Goal: Task Accomplishment & Management: Manage account settings

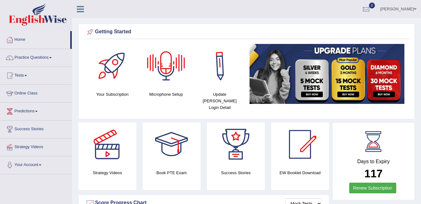
click at [162, 67] on div at bounding box center [166, 66] width 44 height 44
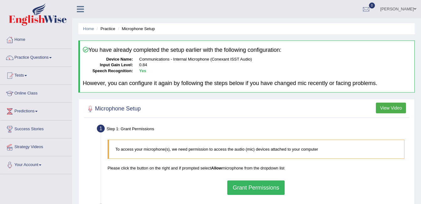
click at [393, 109] on button "View Video" at bounding box center [391, 108] width 30 height 11
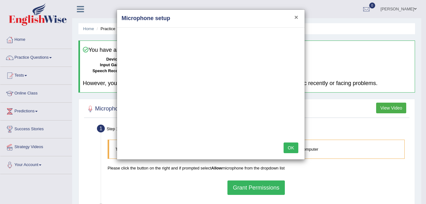
click at [296, 17] on button "×" at bounding box center [296, 17] width 4 height 7
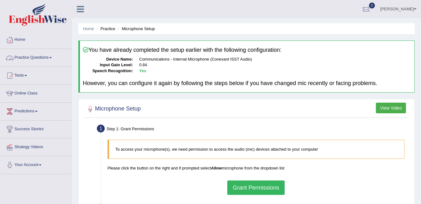
click at [23, 58] on link "Practice Questions" at bounding box center [36, 57] width 72 height 16
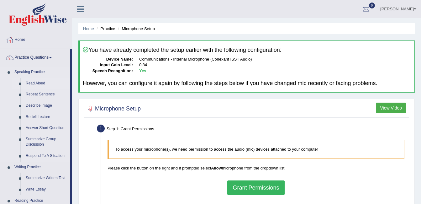
click at [34, 82] on link "Read Aloud" at bounding box center [46, 83] width 47 height 11
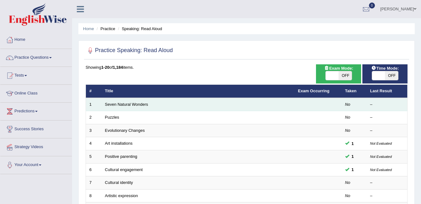
click at [138, 107] on td "Seven Natural Wonders" at bounding box center [198, 104] width 193 height 13
click at [138, 103] on link "Seven Natural Wonders" at bounding box center [126, 104] width 43 height 5
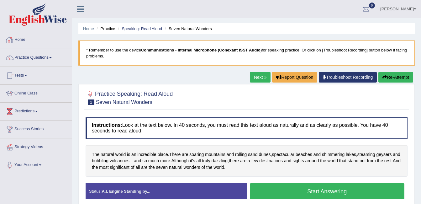
click at [27, 40] on link "Home" at bounding box center [36, 39] width 72 height 16
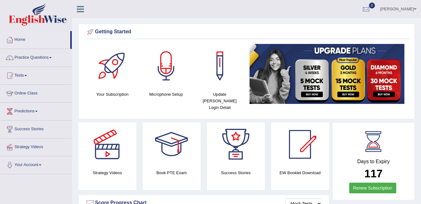
click at [31, 93] on link "Online Class" at bounding box center [36, 93] width 72 height 16
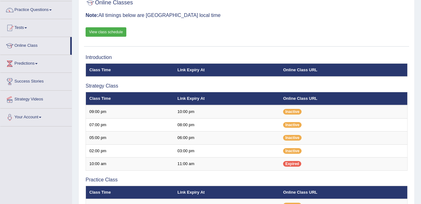
scroll to position [48, 0]
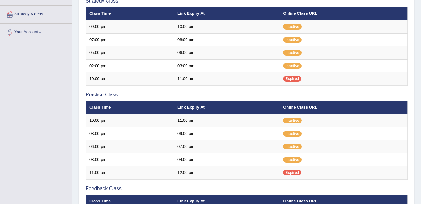
scroll to position [138, 0]
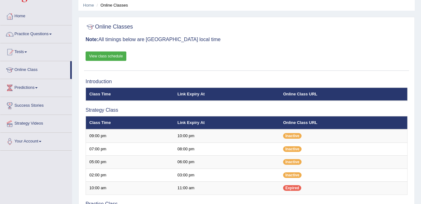
scroll to position [23, 0]
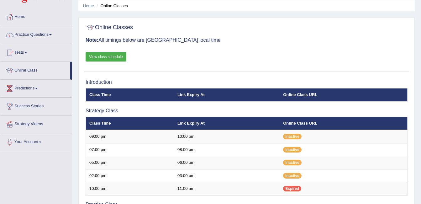
click at [119, 56] on link "View class schedule" at bounding box center [106, 56] width 41 height 9
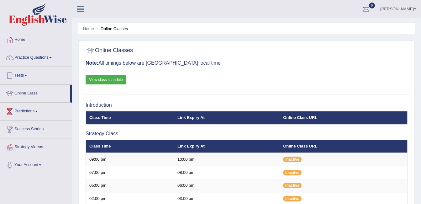
click at [407, 7] on link "ambika sharma" at bounding box center [398, 8] width 45 height 16
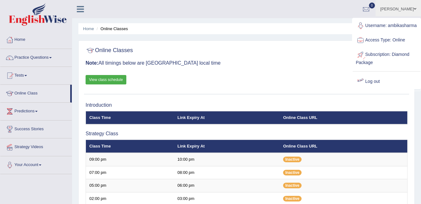
click at [367, 83] on link "Log out" at bounding box center [387, 81] width 68 height 14
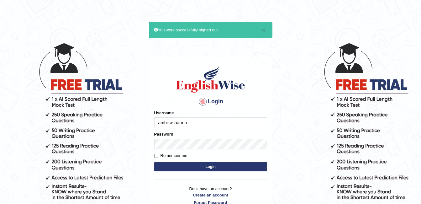
click at [189, 123] on input "ambikasharma" at bounding box center [210, 122] width 113 height 11
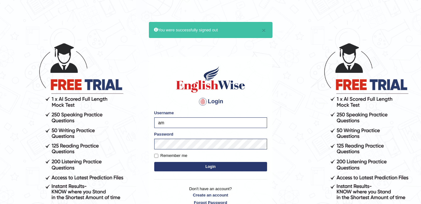
type input "a"
type input "Devchadhary"
click at [202, 165] on button "Login" at bounding box center [210, 166] width 113 height 9
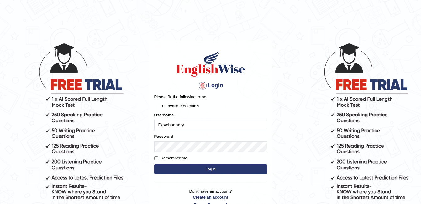
click at [173, 126] on input "Devchadhary" at bounding box center [210, 124] width 113 height 11
type input "Devchaudhary"
click at [199, 170] on button "Login" at bounding box center [210, 168] width 113 height 9
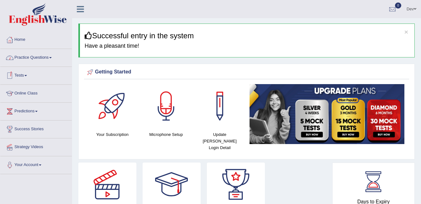
click at [27, 58] on link "Practice Questions" at bounding box center [36, 57] width 72 height 16
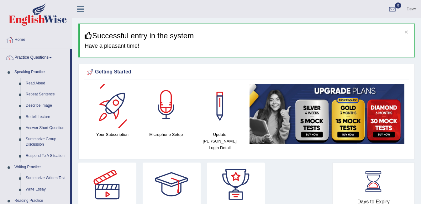
click at [170, 112] on div at bounding box center [166, 106] width 44 height 44
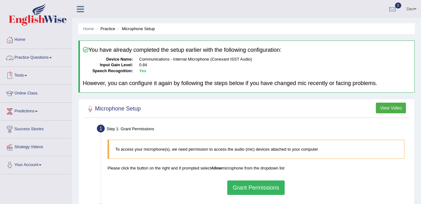
click at [43, 59] on link "Practice Questions" at bounding box center [36, 57] width 72 height 16
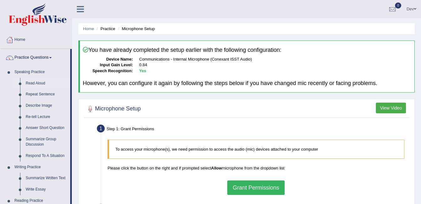
click at [36, 83] on link "Read Aloud" at bounding box center [46, 83] width 47 height 11
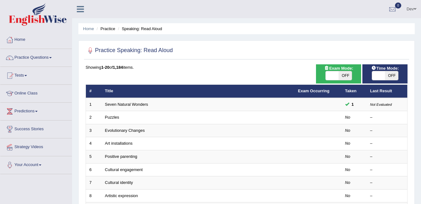
click at [32, 93] on link "Online Class" at bounding box center [36, 93] width 72 height 16
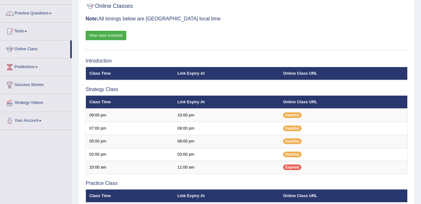
scroll to position [45, 0]
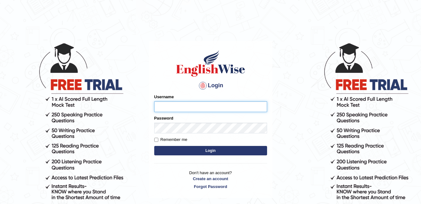
type input "ambikasharma"
drag, startPoint x: 156, startPoint y: 139, endPoint x: 171, endPoint y: 139, distance: 14.8
click at [171, 139] on label "Remember me" at bounding box center [170, 139] width 33 height 6
click at [158, 139] on input "Remember me" at bounding box center [156, 140] width 4 height 4
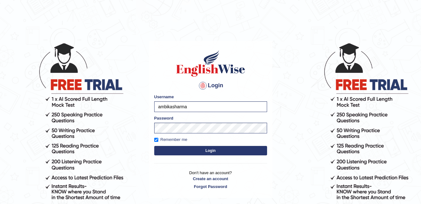
click at [171, 139] on label "Remember me" at bounding box center [170, 139] width 33 height 6
click at [158, 139] on input "Remember me" at bounding box center [156, 140] width 4 height 4
click at [171, 139] on label "Remember me" at bounding box center [170, 139] width 33 height 6
click at [158, 139] on input "Remember me" at bounding box center [156, 140] width 4 height 4
checkbox input "true"
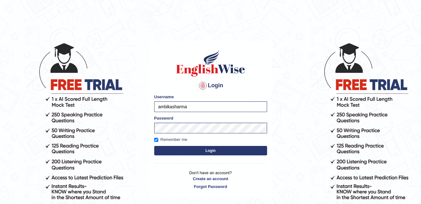
click at [184, 149] on button "Login" at bounding box center [210, 150] width 113 height 9
